Goal: Information Seeking & Learning: Learn about a topic

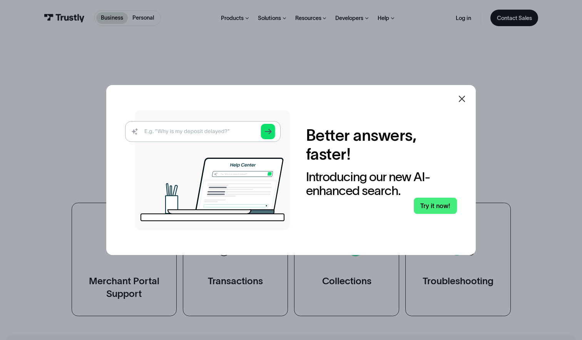
click at [464, 97] on icon at bounding box center [461, 98] width 9 height 9
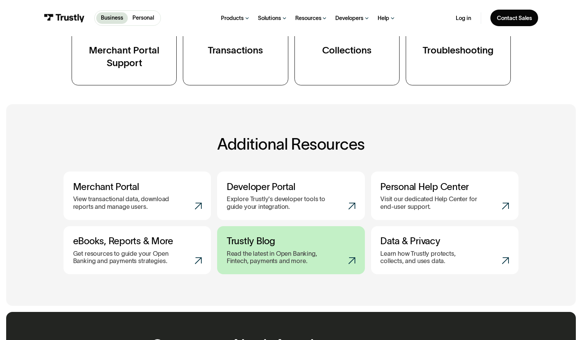
scroll to position [39, 0]
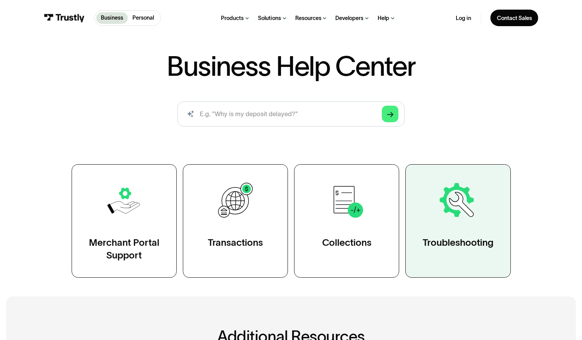
click at [461, 217] on img at bounding box center [458, 201] width 41 height 41
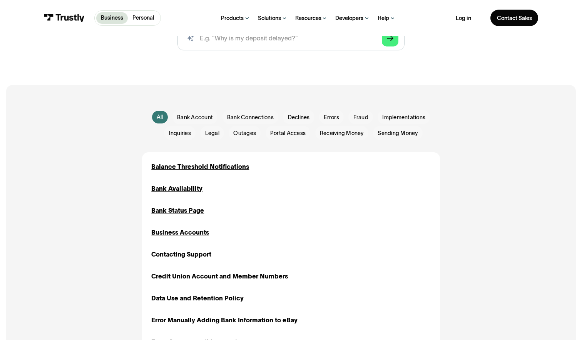
scroll to position [154, 0]
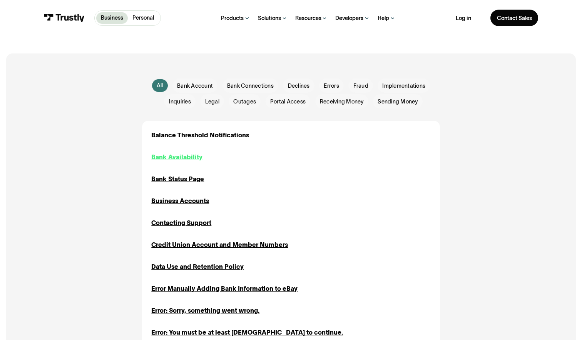
click at [191, 160] on div "Bank Availability" at bounding box center [176, 156] width 51 height 9
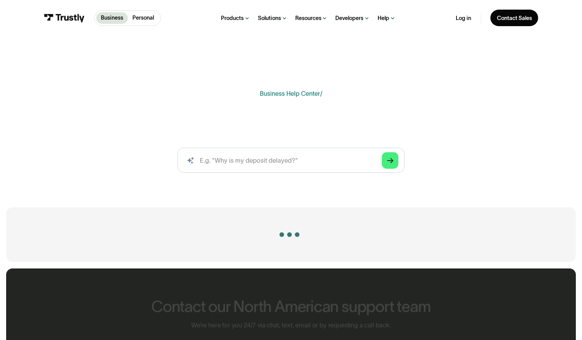
scroll to position [154, 0]
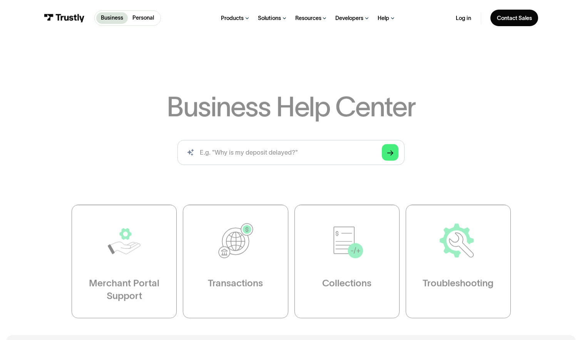
scroll to position [39, 0]
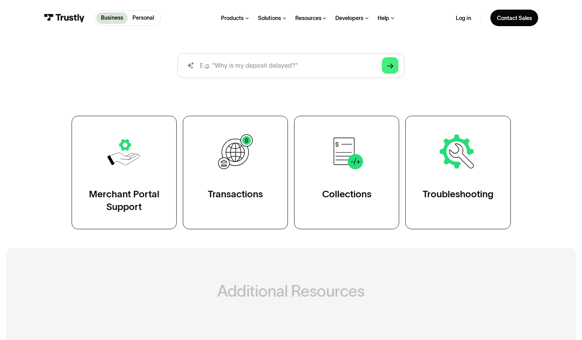
scroll to position [116, 0]
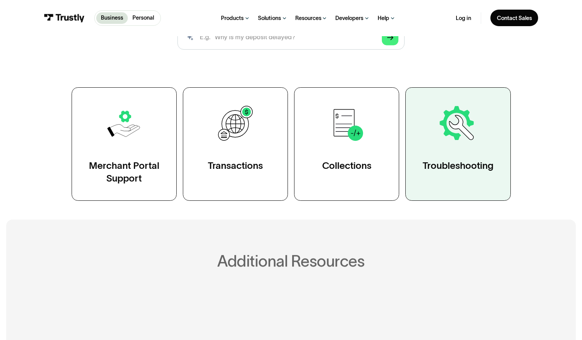
click at [420, 149] on link "Troubleshooting" at bounding box center [457, 144] width 105 height 114
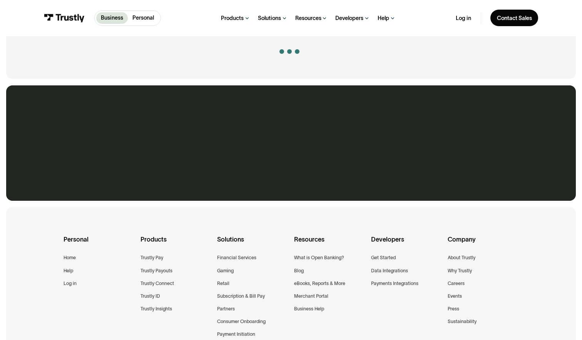
scroll to position [193, 0]
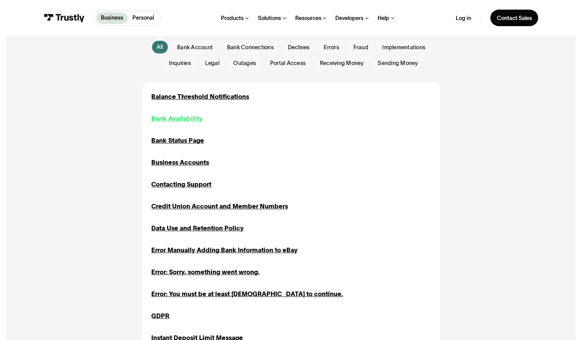
click at [171, 122] on div "Bank Availability" at bounding box center [176, 118] width 51 height 9
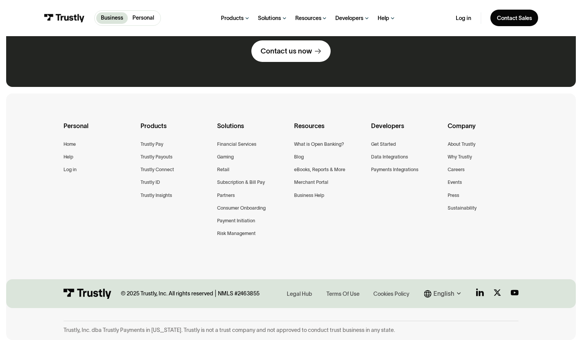
scroll to position [818, 0]
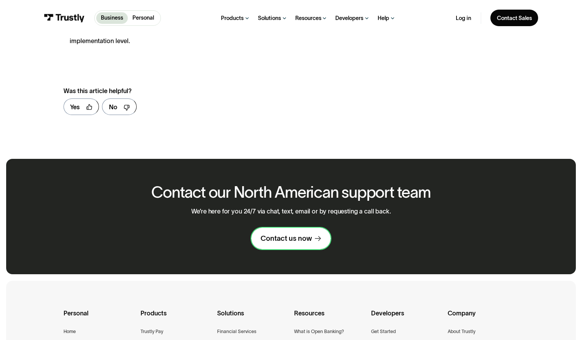
click at [300, 234] on link "Contact us now" at bounding box center [290, 239] width 79 height 22
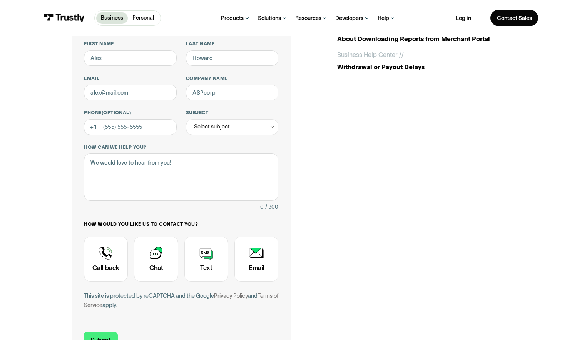
scroll to position [77, 0]
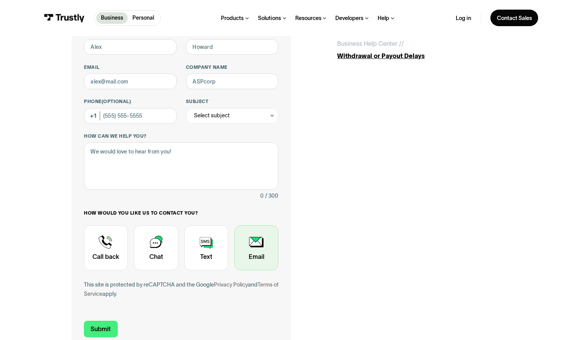
click at [248, 249] on div "Contact Trustly Support" at bounding box center [257, 248] width 44 height 45
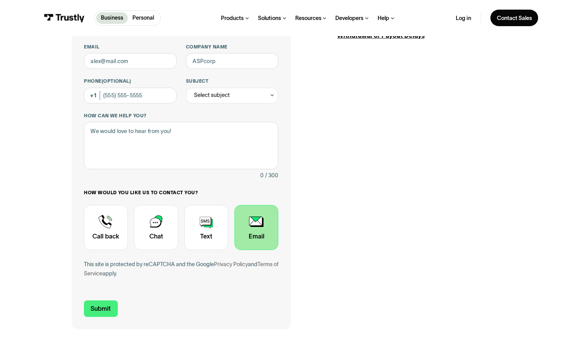
scroll to position [193, 0]
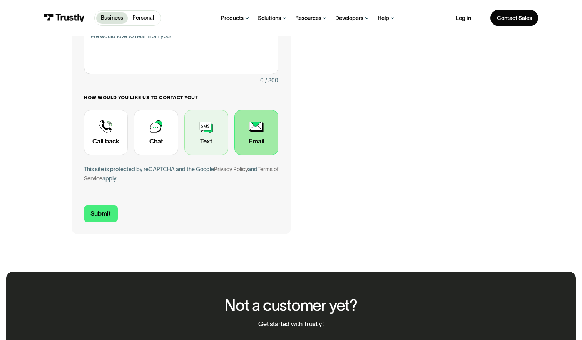
click at [196, 137] on div "Contact Trustly Support" at bounding box center [206, 132] width 44 height 45
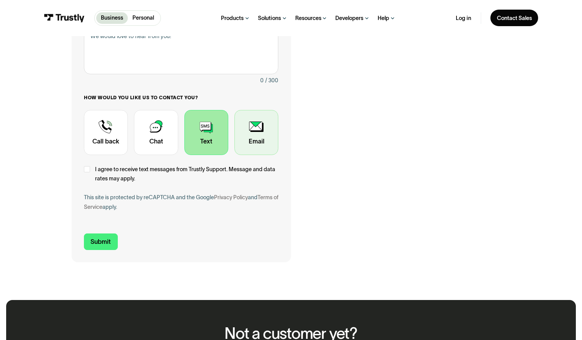
click at [239, 131] on div "Contact Trustly Support" at bounding box center [257, 132] width 44 height 45
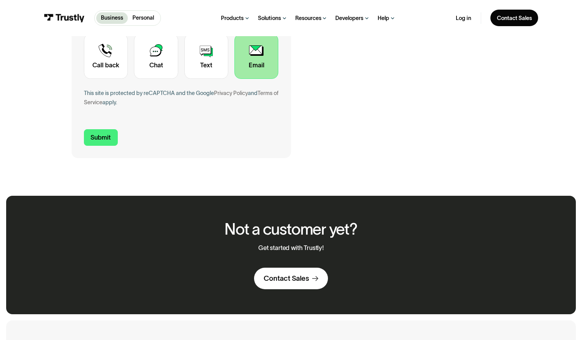
scroll to position [500, 0]
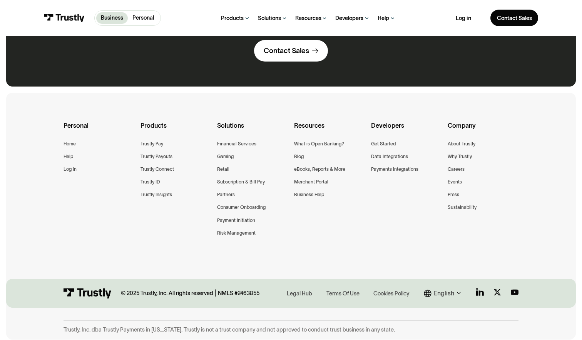
click at [69, 155] on div "Help" at bounding box center [69, 157] width 10 height 8
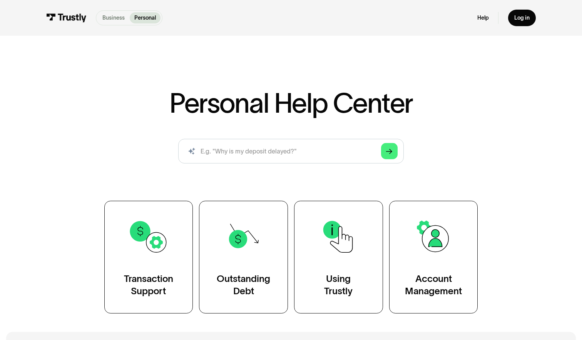
click at [115, 22] on p "Business" at bounding box center [113, 18] width 22 height 8
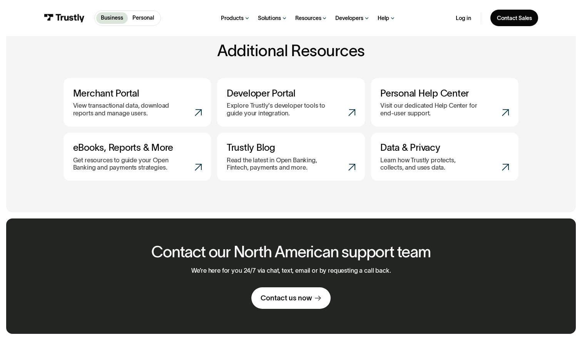
scroll to position [308, 0]
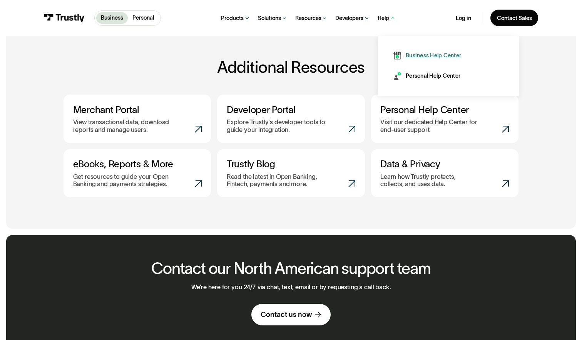
click at [408, 54] on div "Business Help Center" at bounding box center [433, 56] width 55 height 8
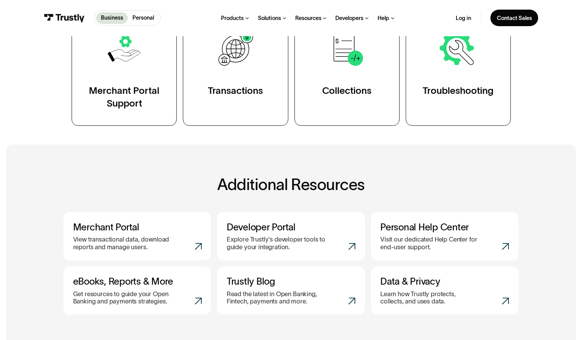
scroll to position [190, 0]
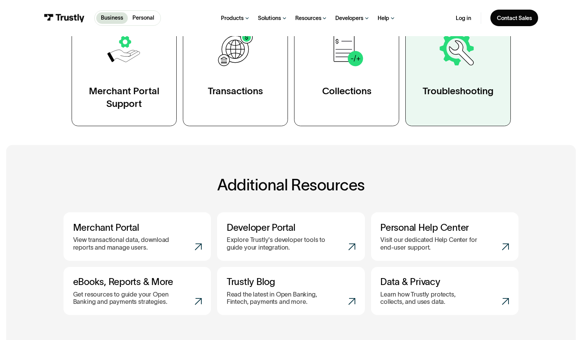
click at [433, 101] on link "Troubleshooting" at bounding box center [457, 70] width 105 height 114
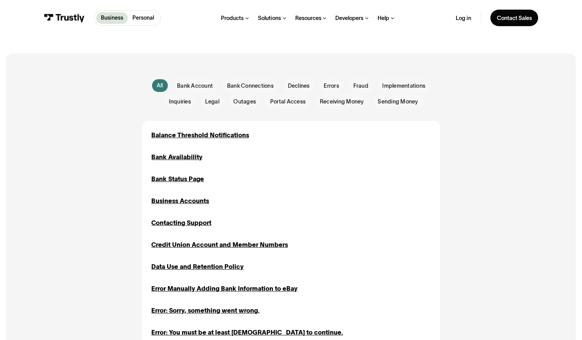
scroll to position [153, 0]
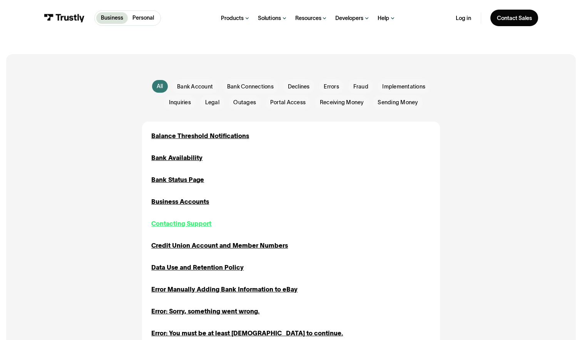
click at [197, 221] on div "Contacting Support" at bounding box center [181, 223] width 60 height 9
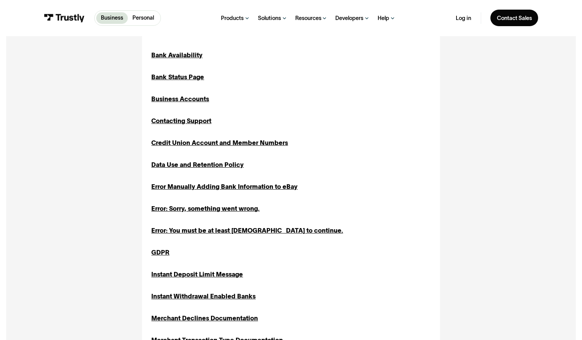
scroll to position [270, 0]
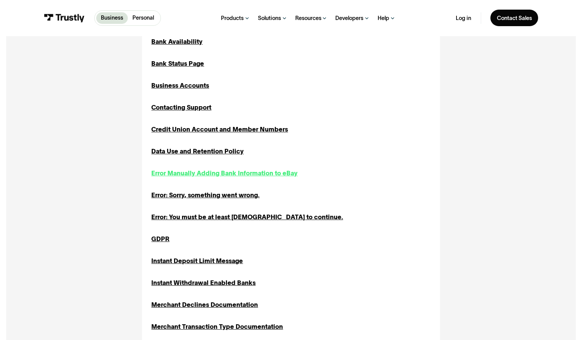
click at [290, 176] on div "Error Manually Adding Bank Information to eBay" at bounding box center [224, 173] width 146 height 9
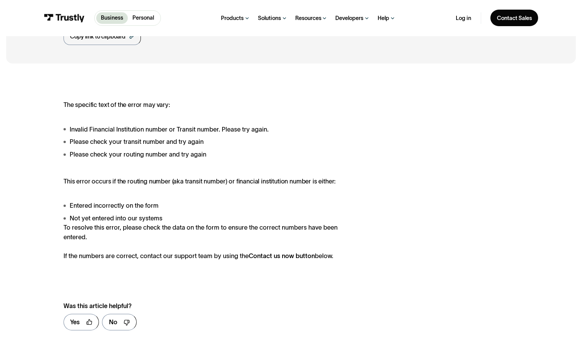
scroll to position [116, 0]
